Goal: Task Accomplishment & Management: Complete application form

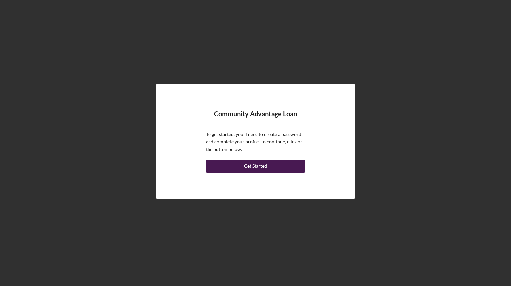
click at [256, 168] on div "Get Started" at bounding box center [255, 166] width 23 height 13
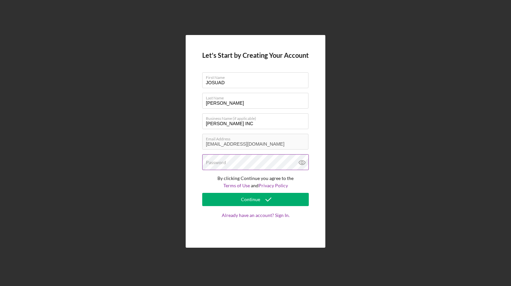
click at [237, 161] on div "Password" at bounding box center [255, 162] width 107 height 17
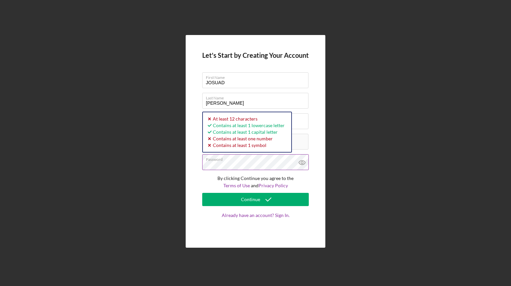
click at [303, 163] on g at bounding box center [302, 163] width 6 height 4
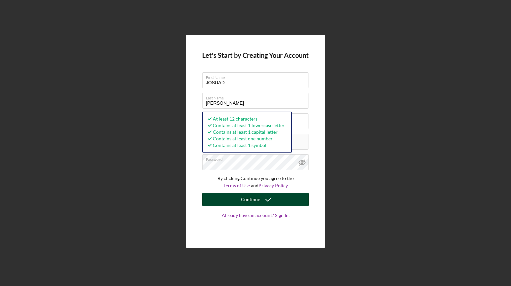
click at [266, 199] on icon "submit" at bounding box center [268, 200] width 17 height 17
